Goal: Obtain resource: Obtain resource

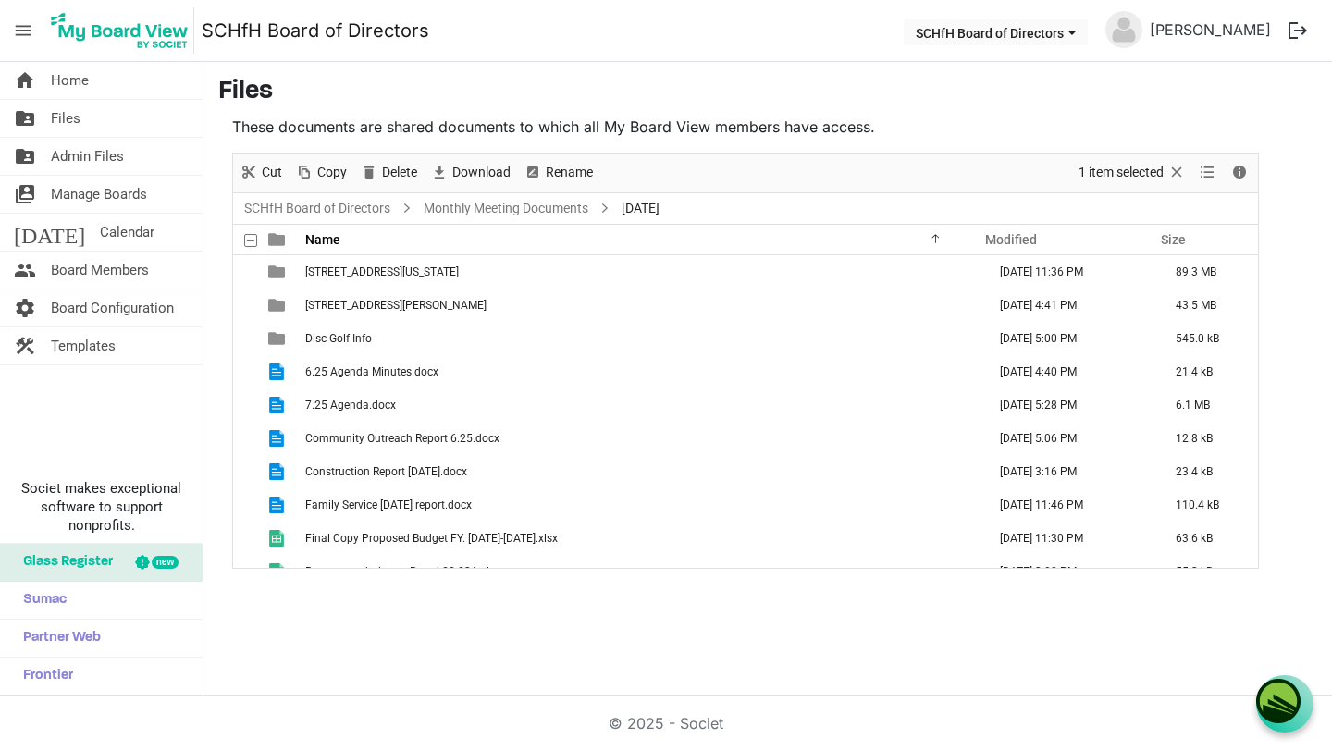
scroll to position [87, 0]
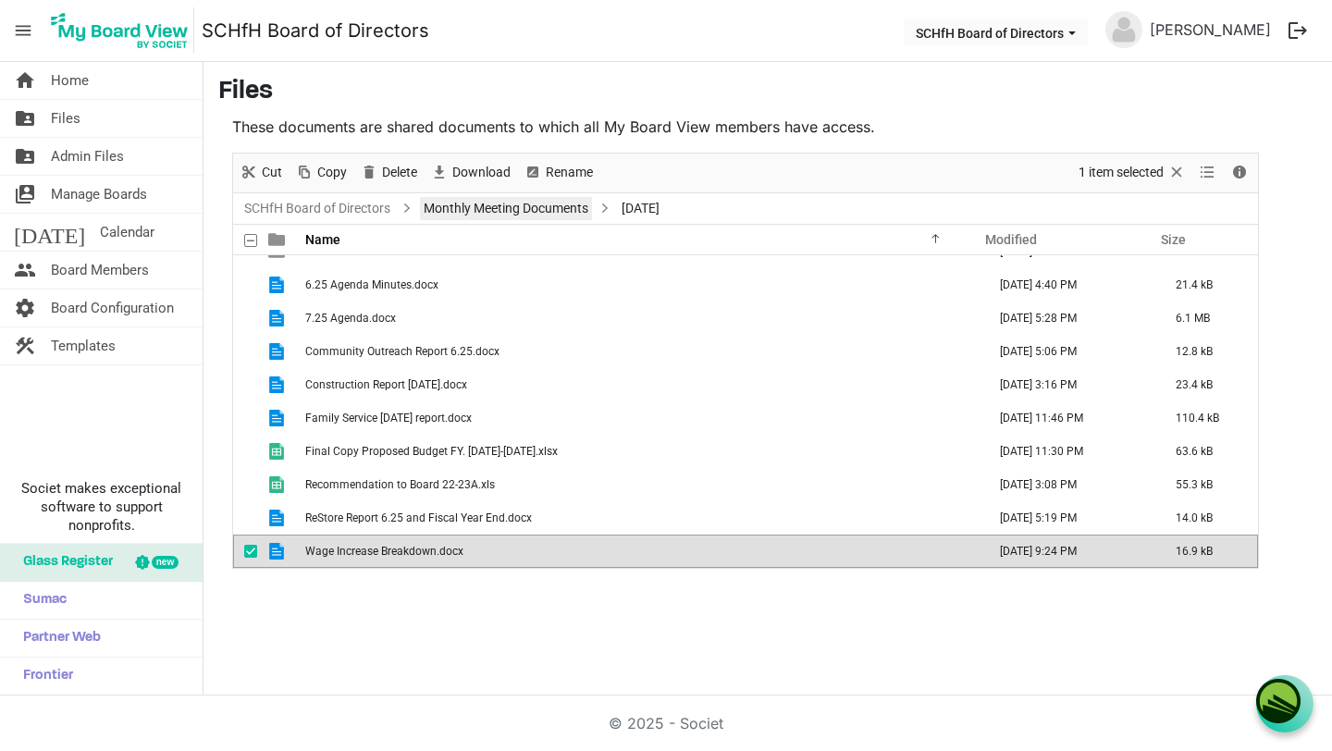
click at [549, 208] on link "Monthly Meeting Documents" at bounding box center [506, 208] width 172 height 23
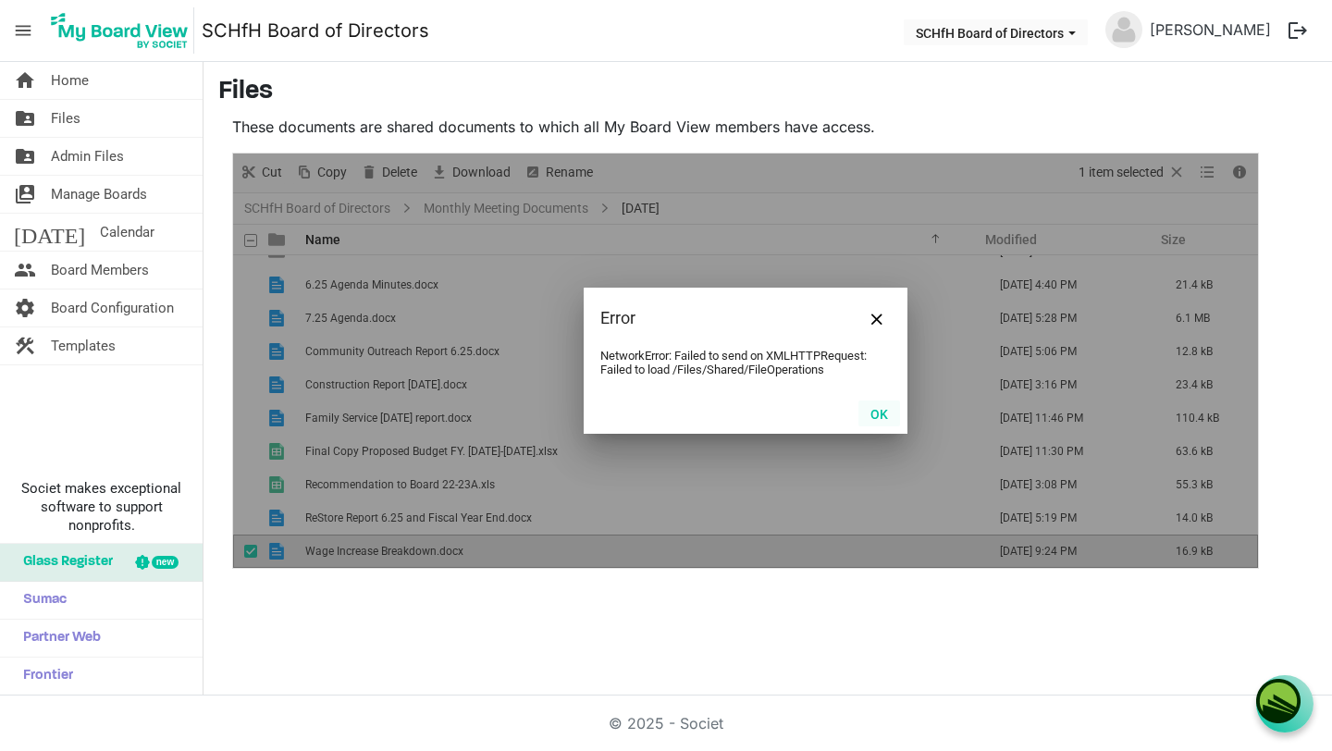
click at [877, 413] on button "OK" at bounding box center [879, 413] width 42 height 26
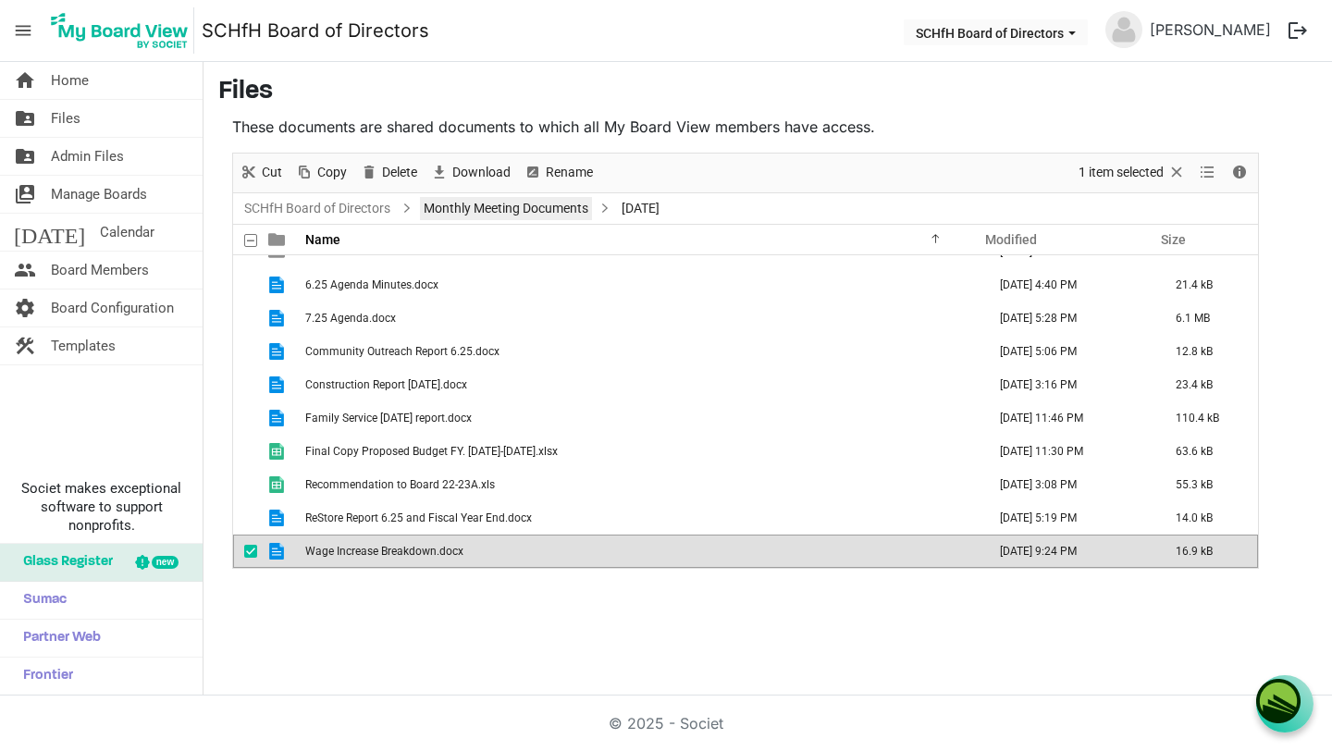
click at [577, 208] on link "Monthly Meeting Documents" at bounding box center [506, 208] width 172 height 23
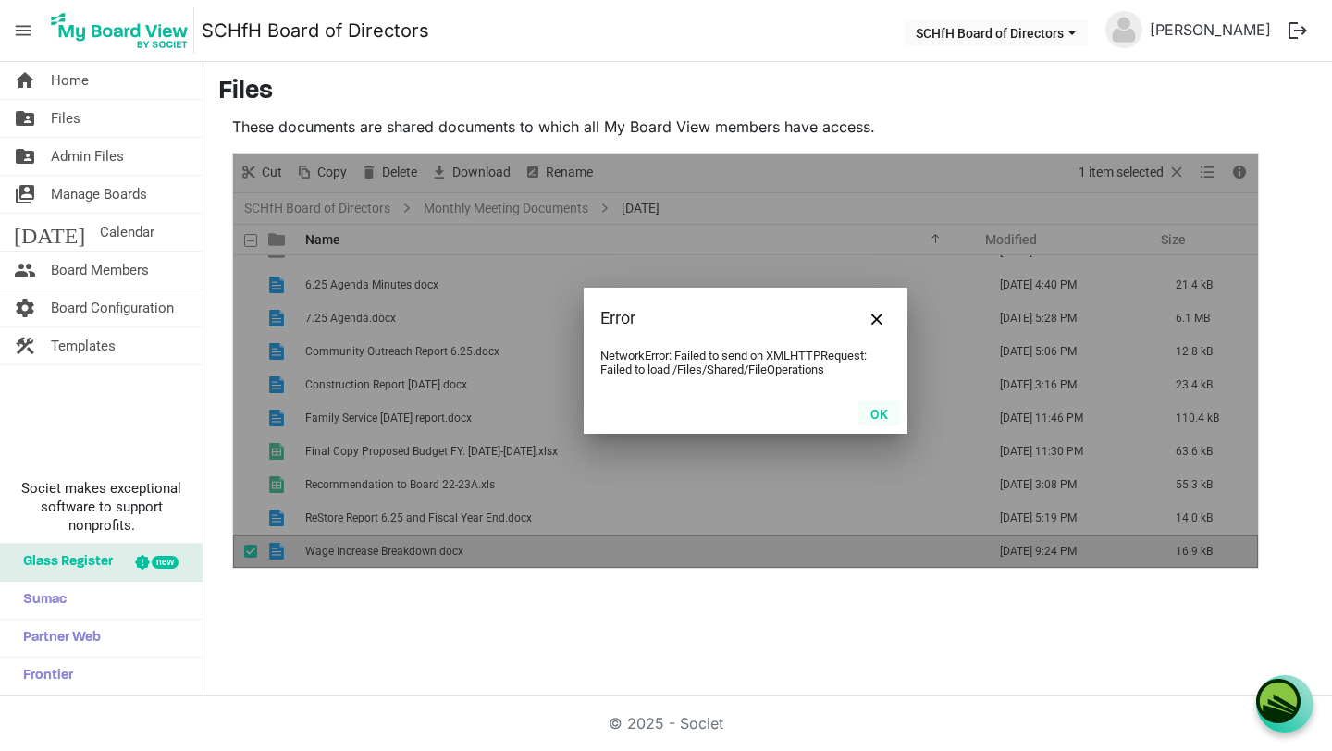
click at [876, 412] on button "OK" at bounding box center [879, 413] width 42 height 26
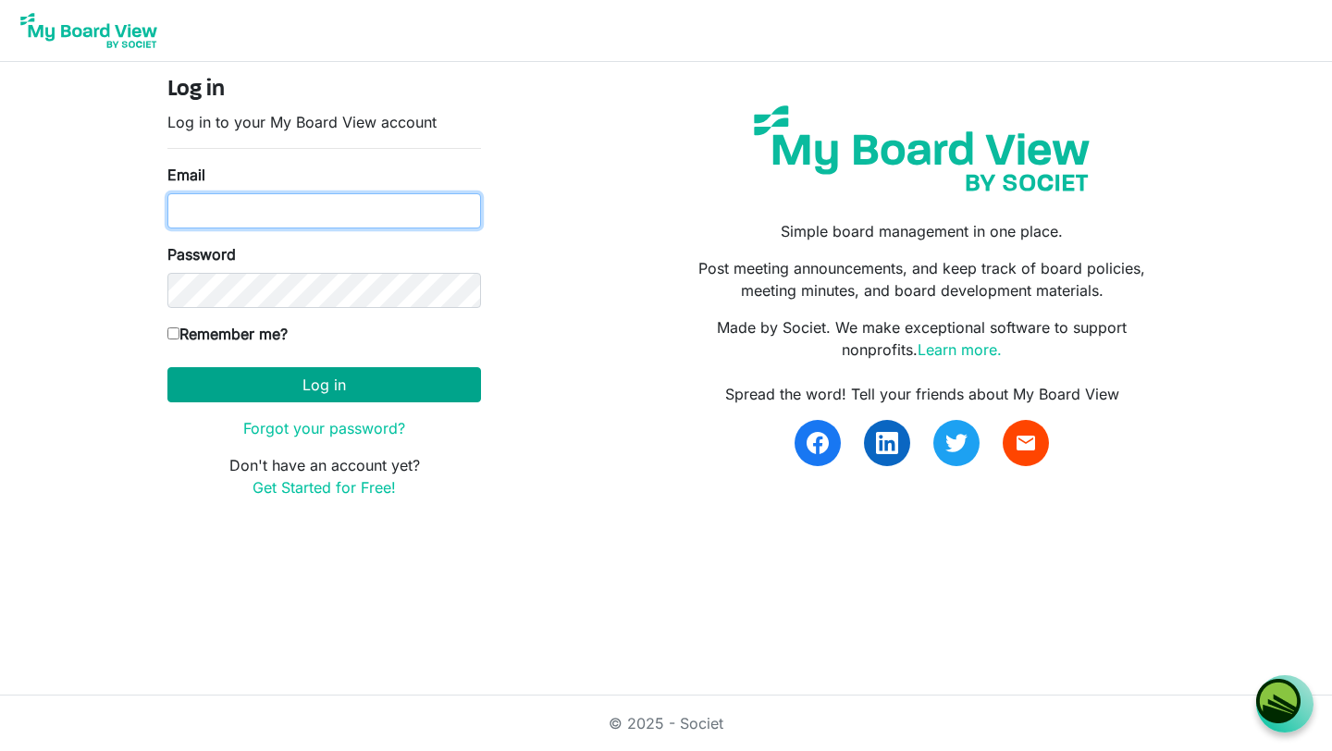
type input "wrightmichele13@gmail.com"
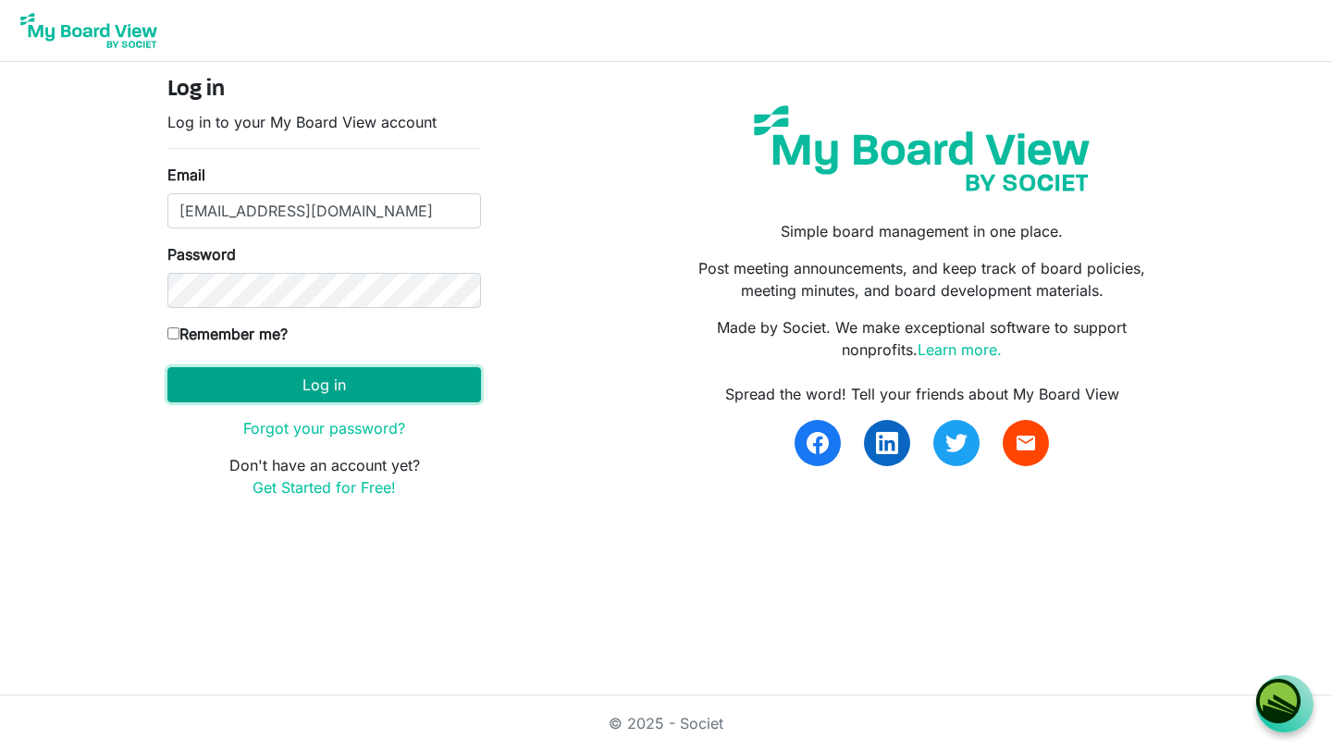
click at [357, 388] on button "Log in" at bounding box center [324, 384] width 314 height 35
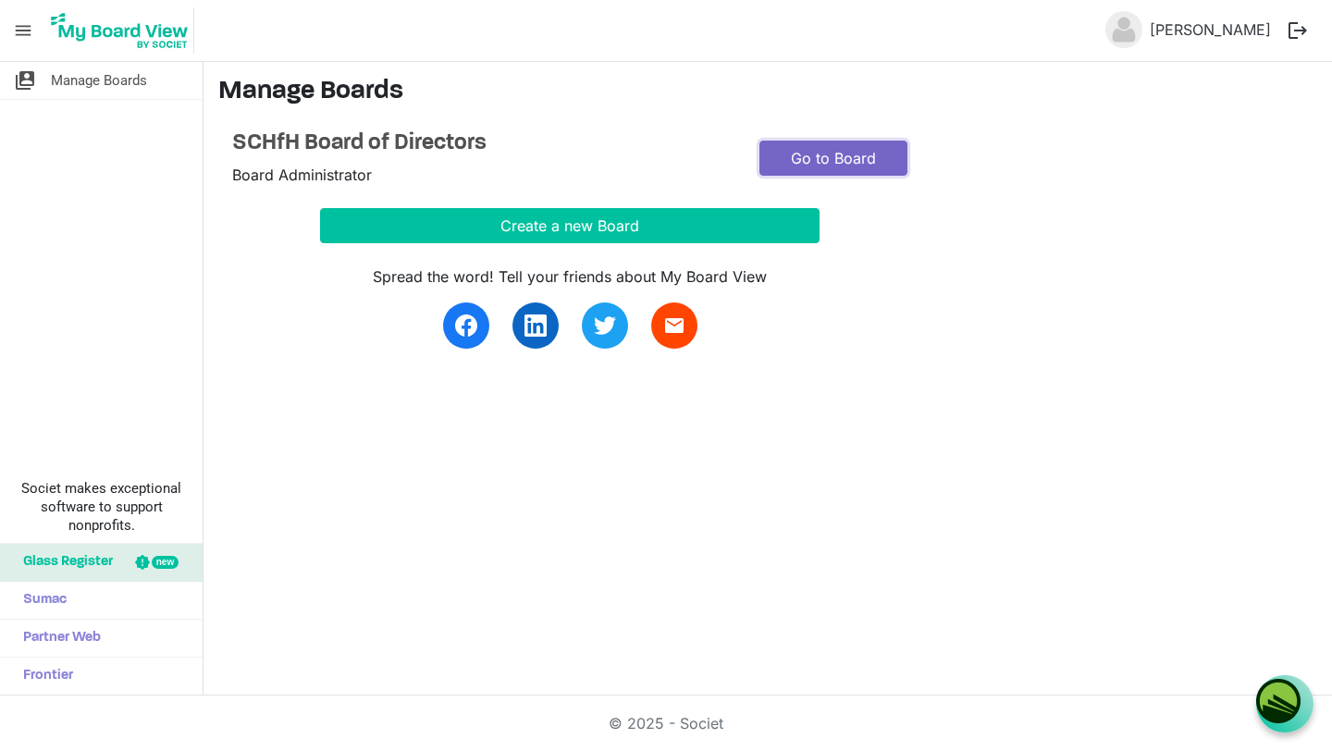
click at [849, 154] on link "Go to Board" at bounding box center [833, 158] width 148 height 35
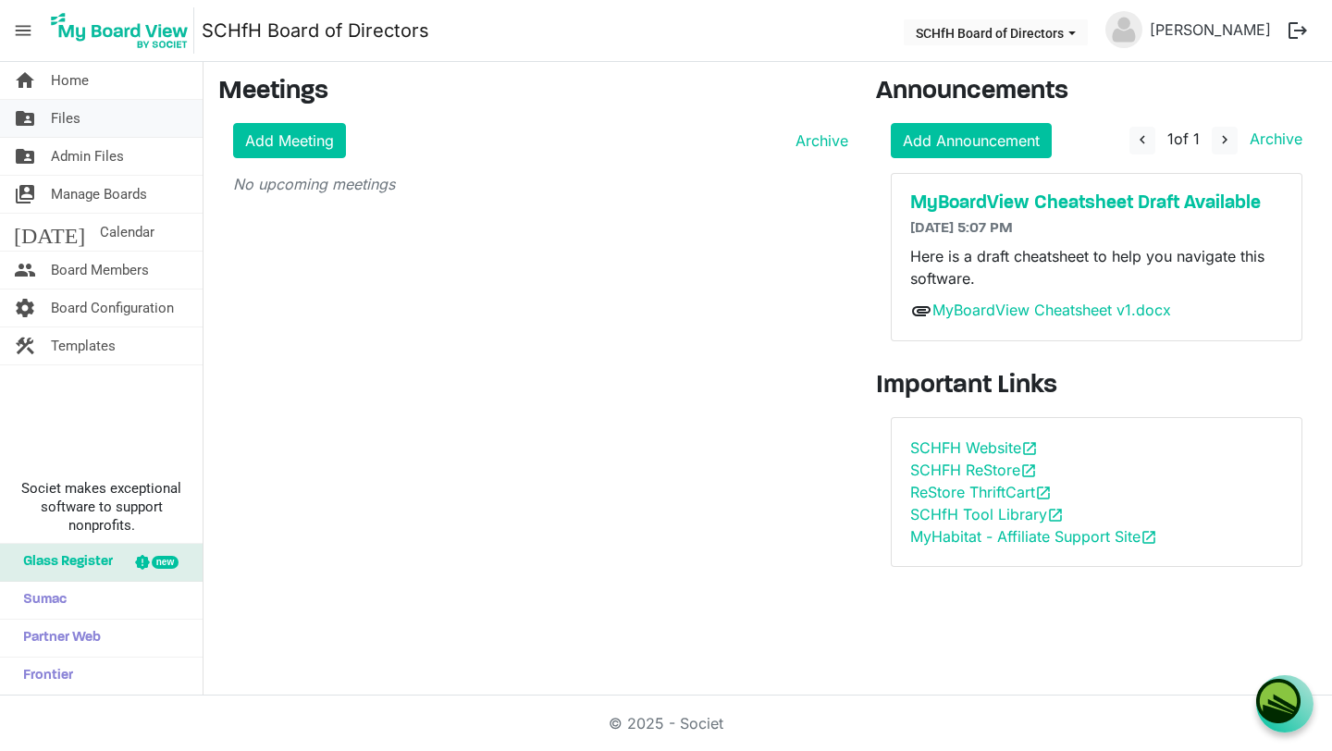
click at [79, 120] on span "Files" at bounding box center [66, 118] width 30 height 37
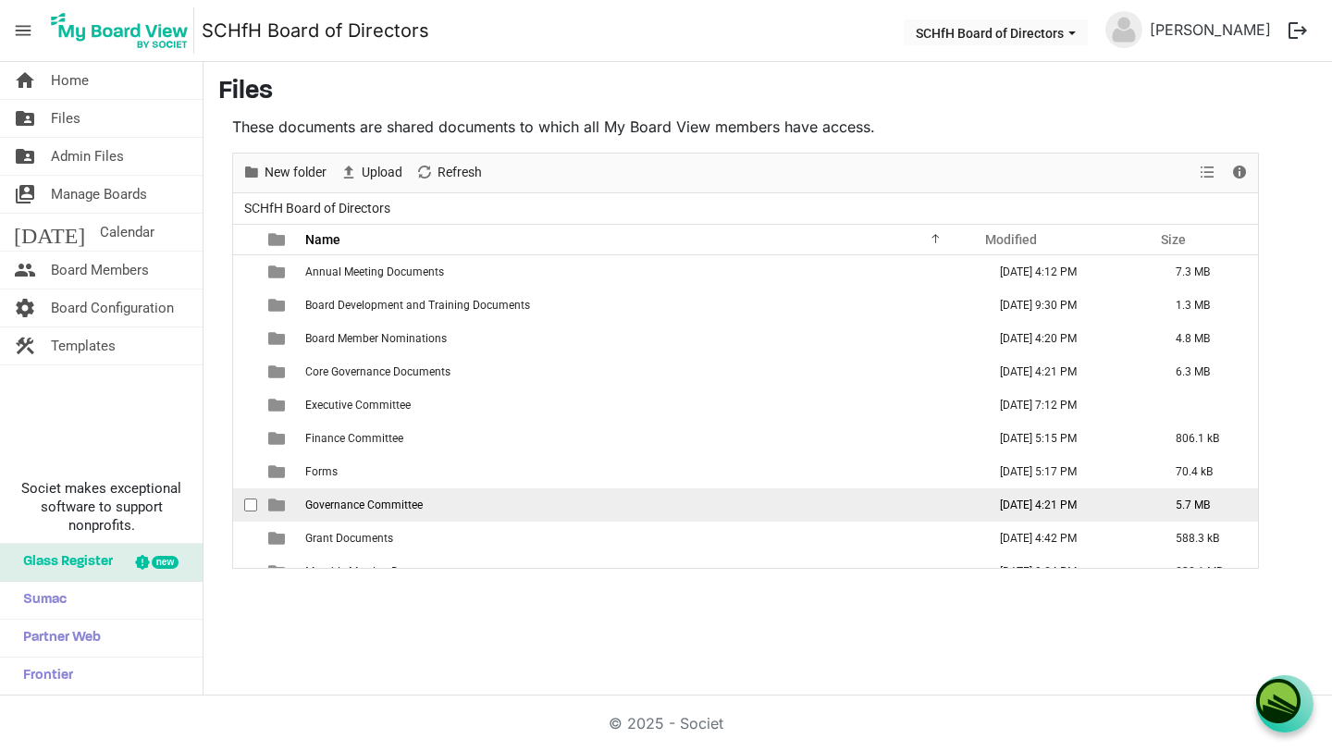
click at [447, 505] on td "Governance Committee" at bounding box center [640, 504] width 681 height 33
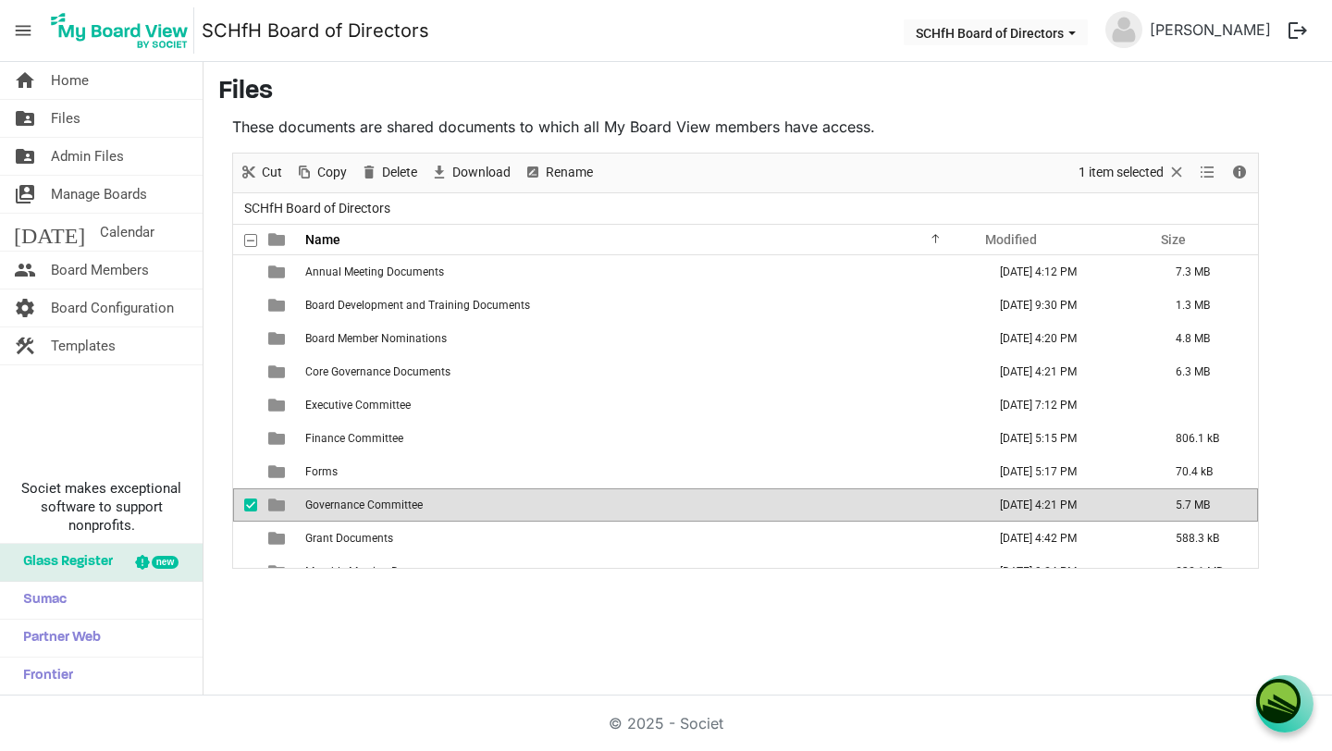
click at [0, 0] on body "menu SCHfH Board of Directors SCHfH Board of Directors [PERSON_NAME] logout hom…" at bounding box center [666, 348] width 1332 height 696
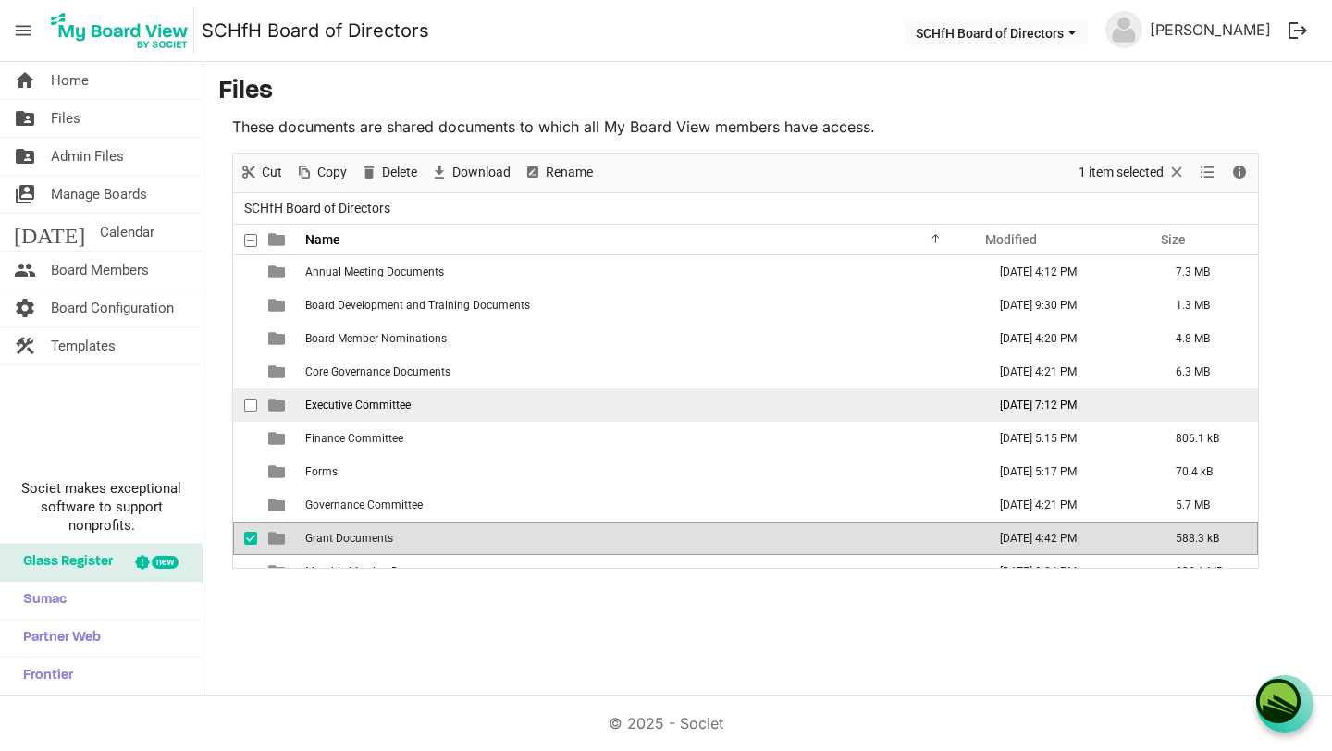
scroll to position [20, 0]
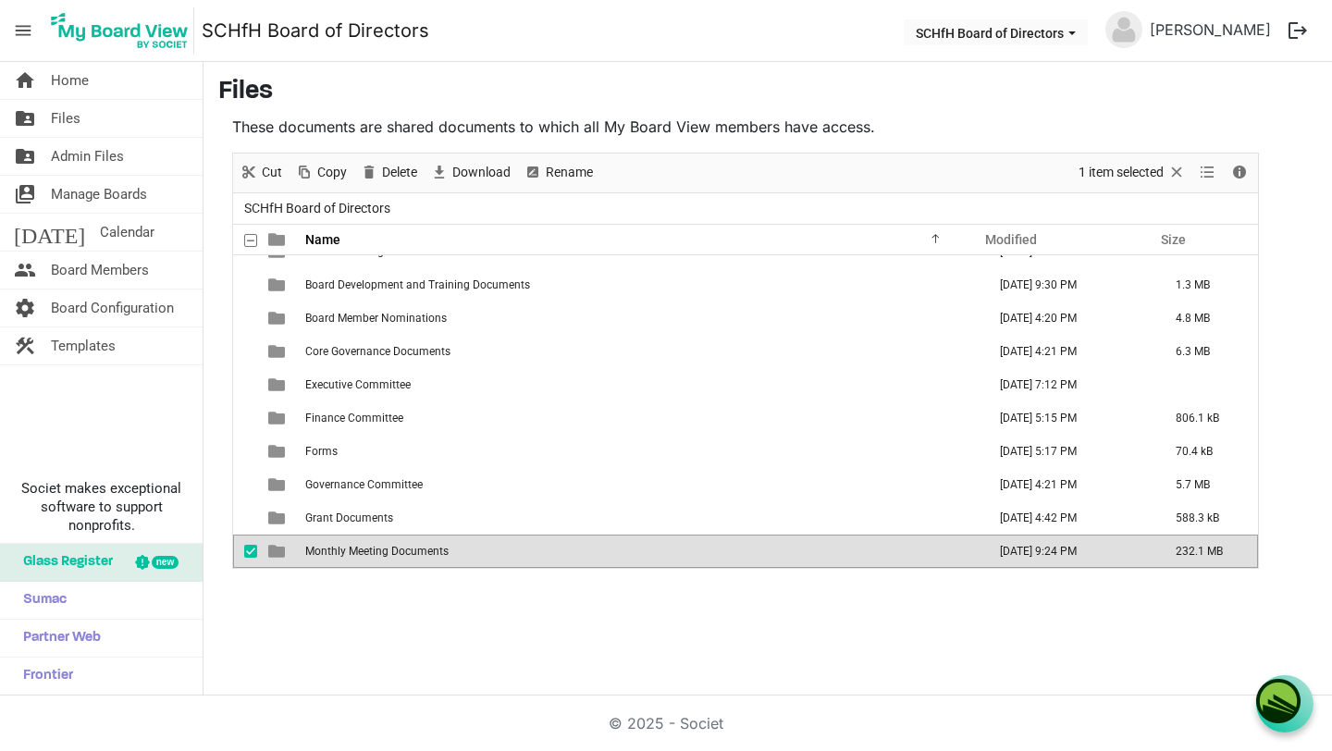
click at [537, 557] on td "Monthly Meeting Documents" at bounding box center [640, 551] width 681 height 33
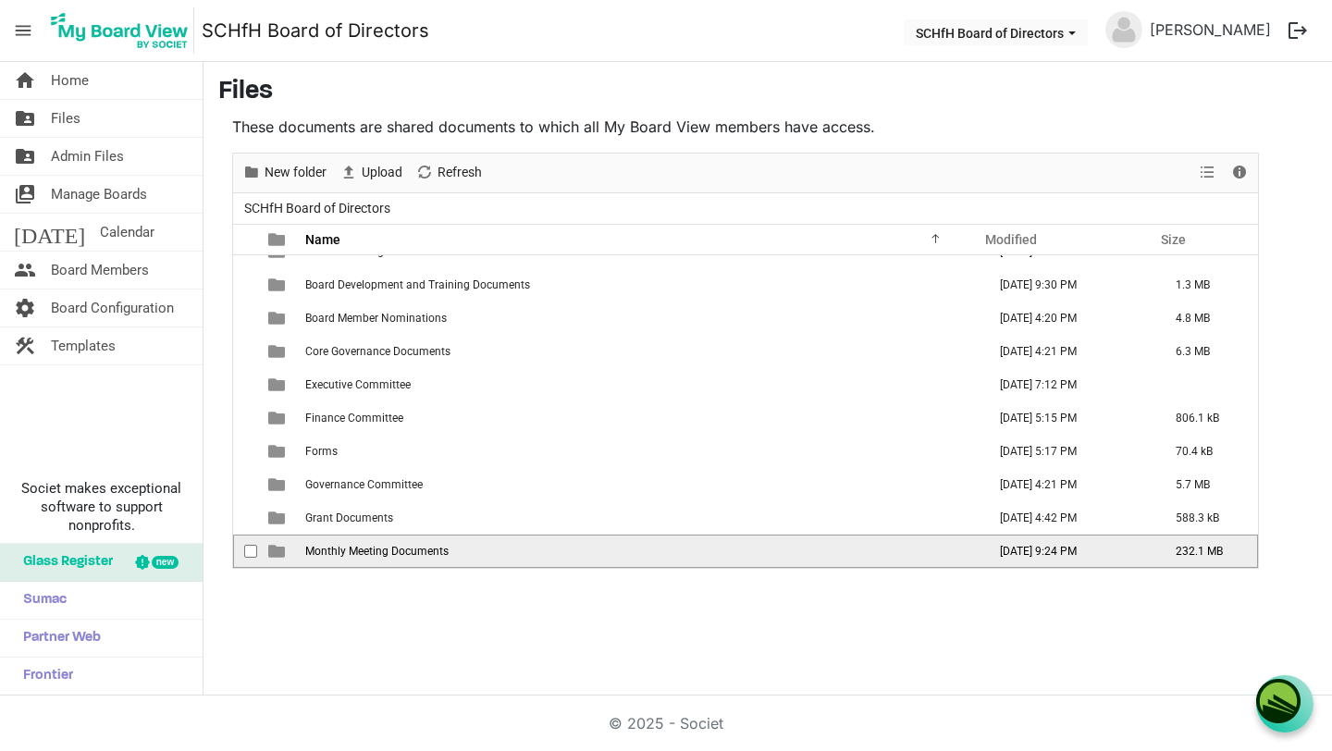
click at [537, 557] on td "Monthly Meeting Documents" at bounding box center [640, 551] width 681 height 33
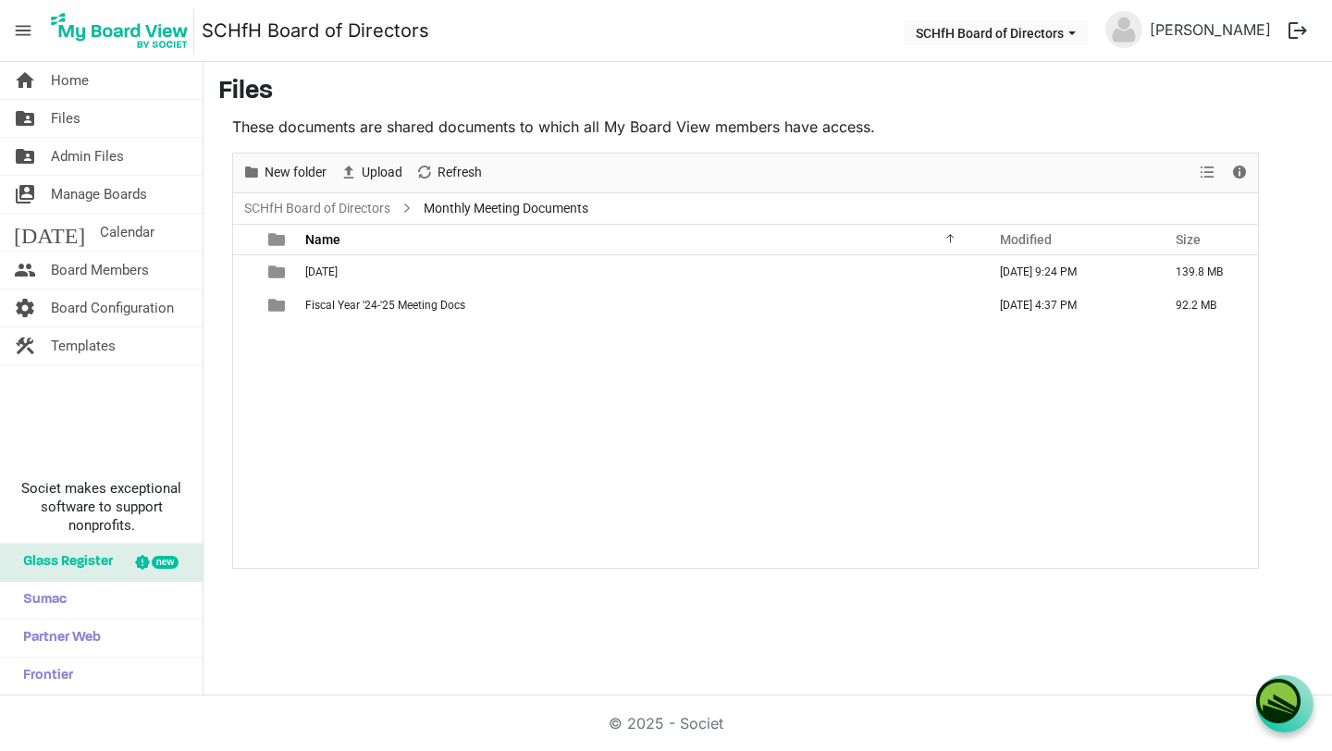
scroll to position [0, 0]
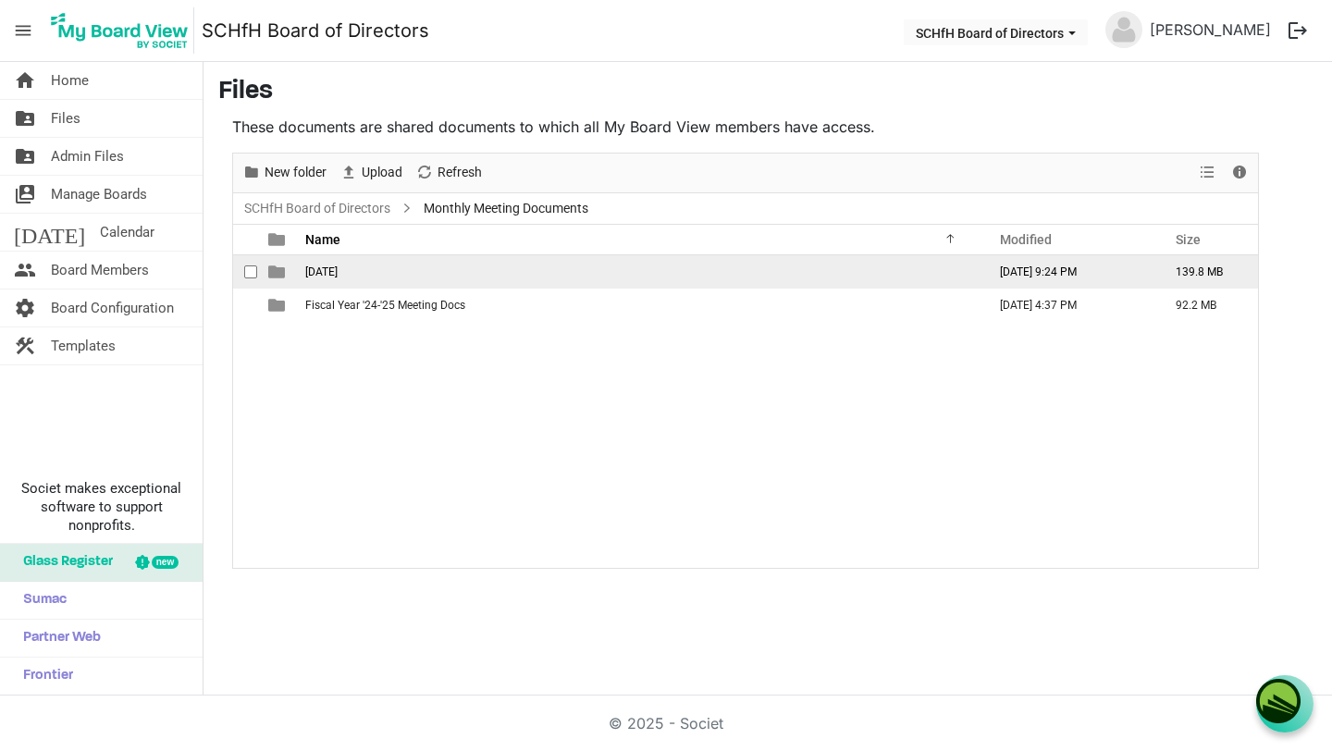
click at [328, 272] on span "[DATE]" at bounding box center [321, 271] width 32 height 13
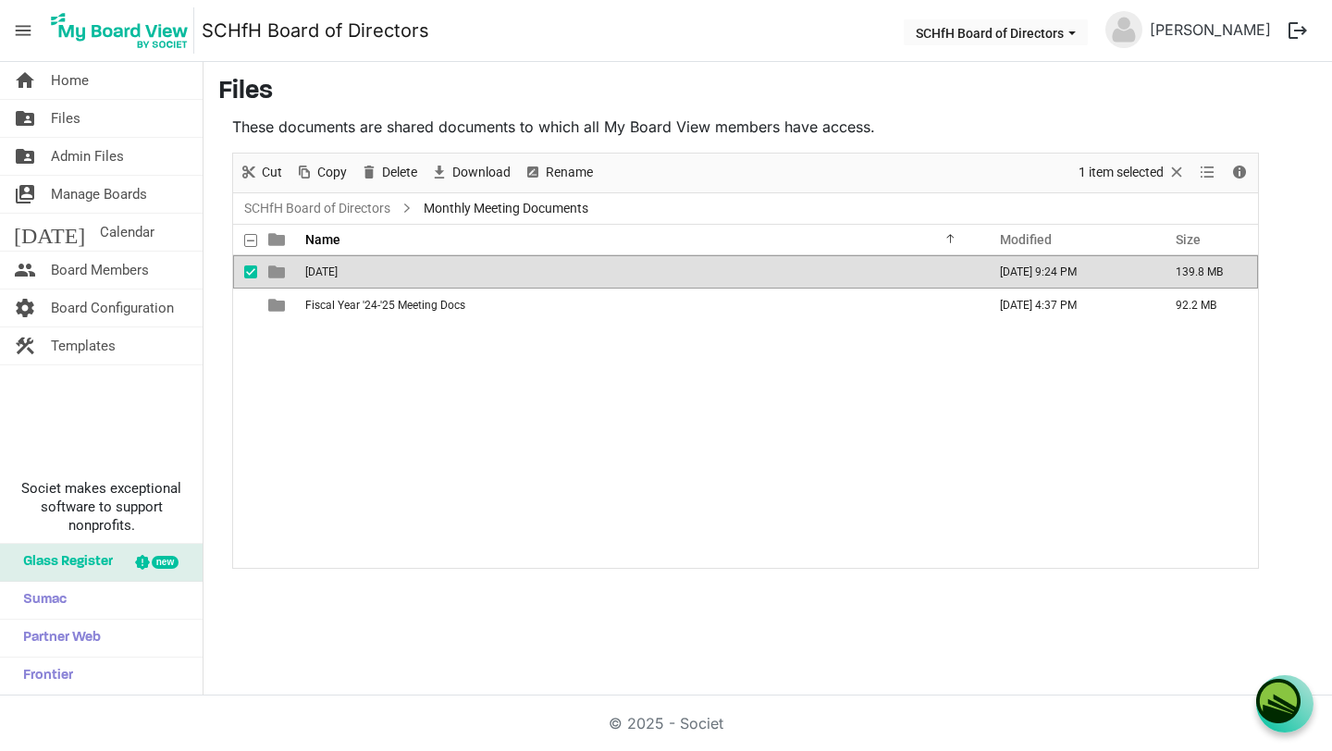
click at [328, 272] on span "[DATE]" at bounding box center [321, 271] width 32 height 13
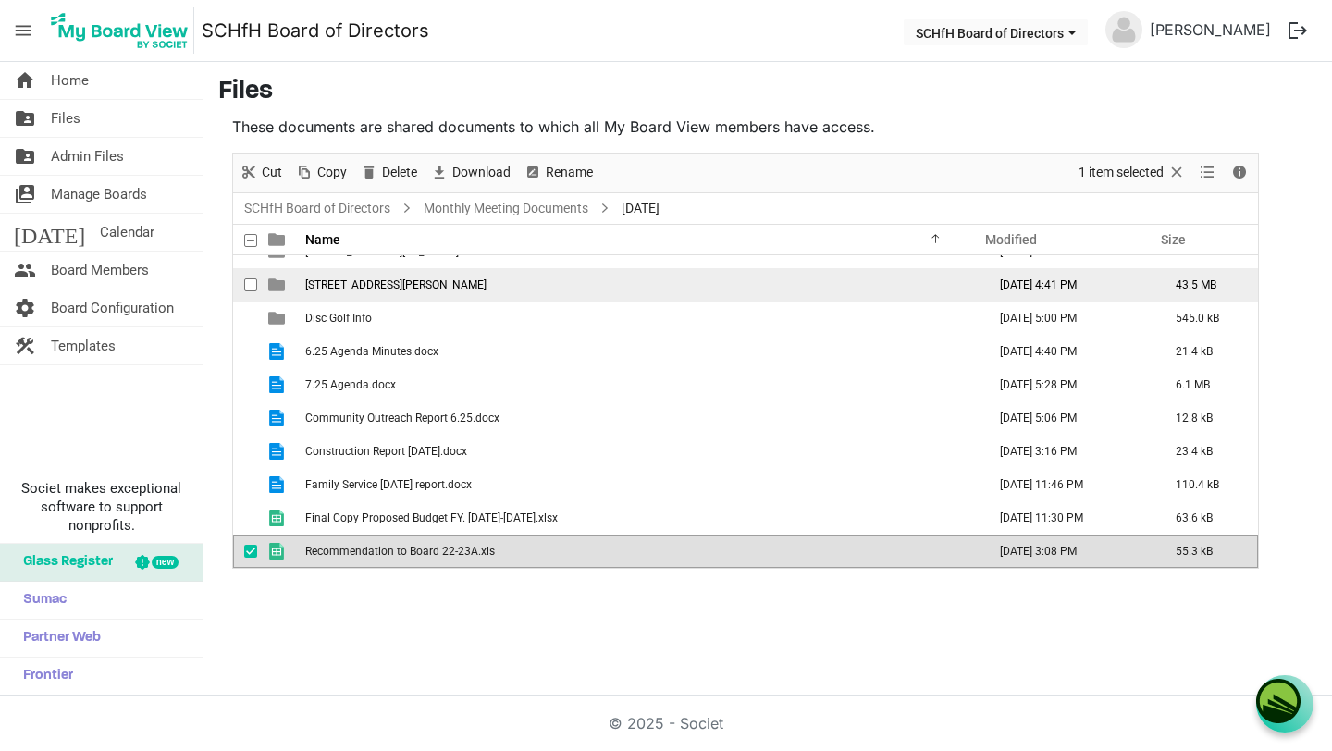
scroll to position [87, 0]
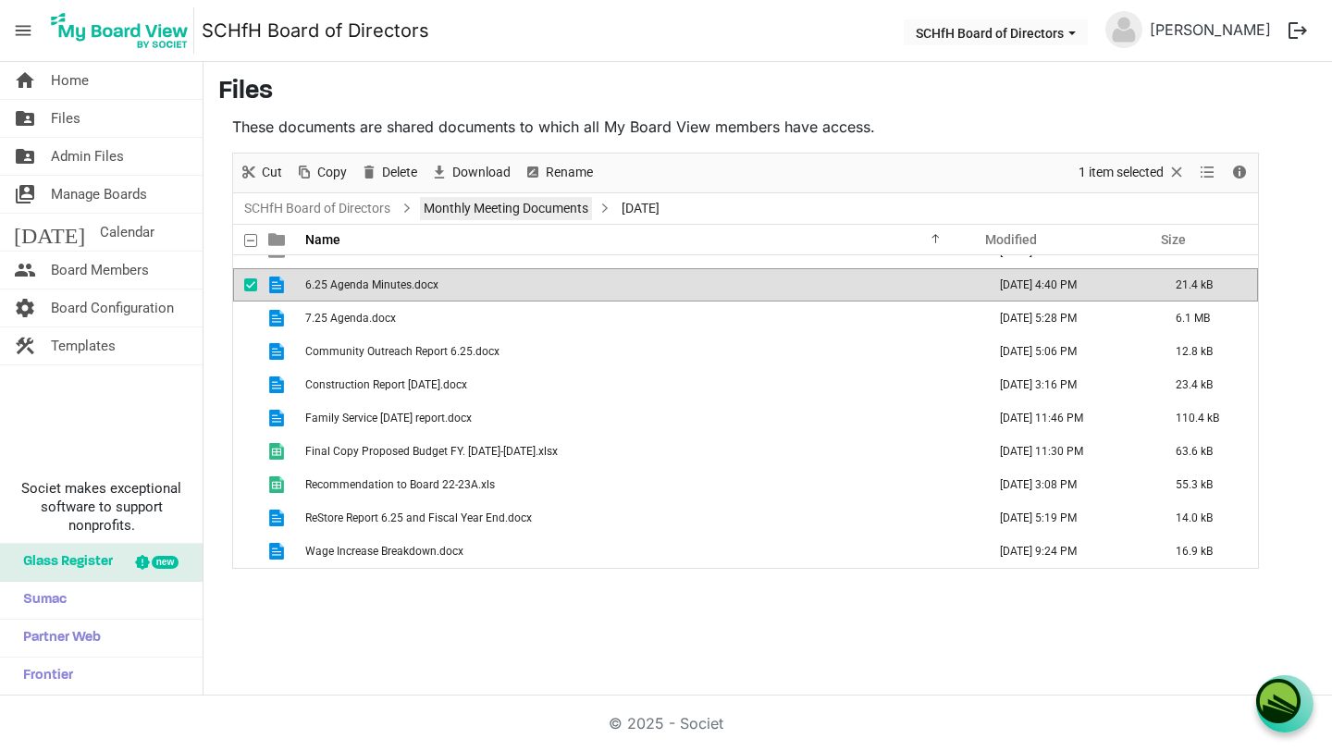
click at [542, 206] on link "Monthly Meeting Documents" at bounding box center [506, 208] width 172 height 23
